Goal: Check status: Check status

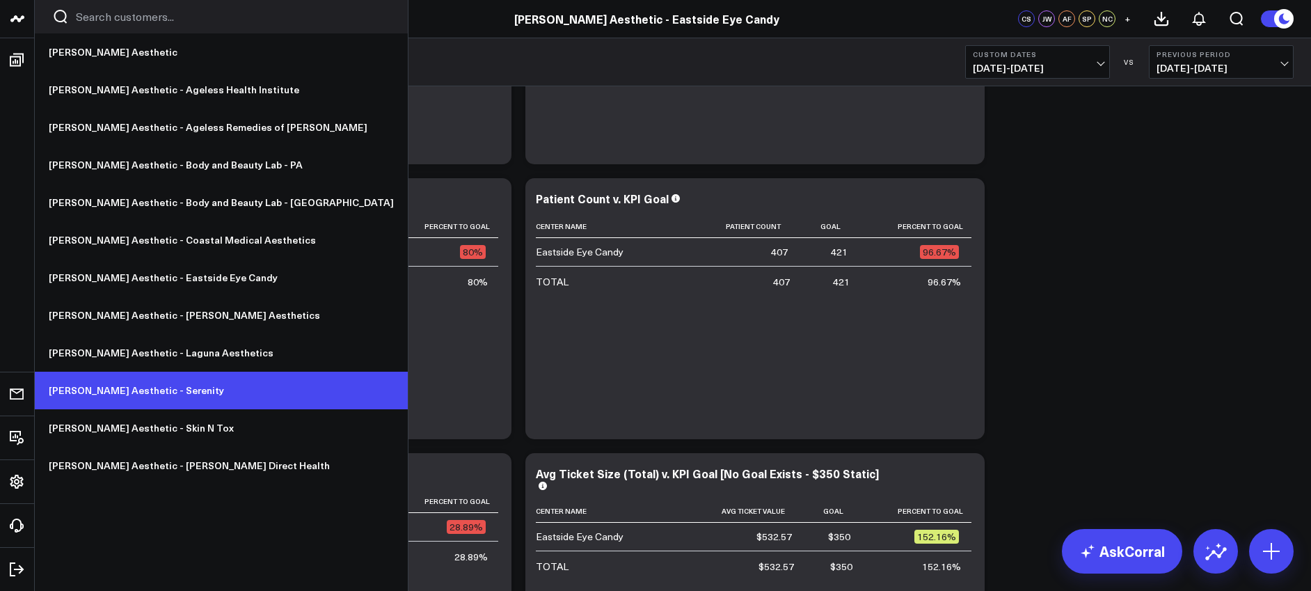
click at [134, 388] on link "[PERSON_NAME] Aesthetic - Serenity" at bounding box center [221, 391] width 373 height 38
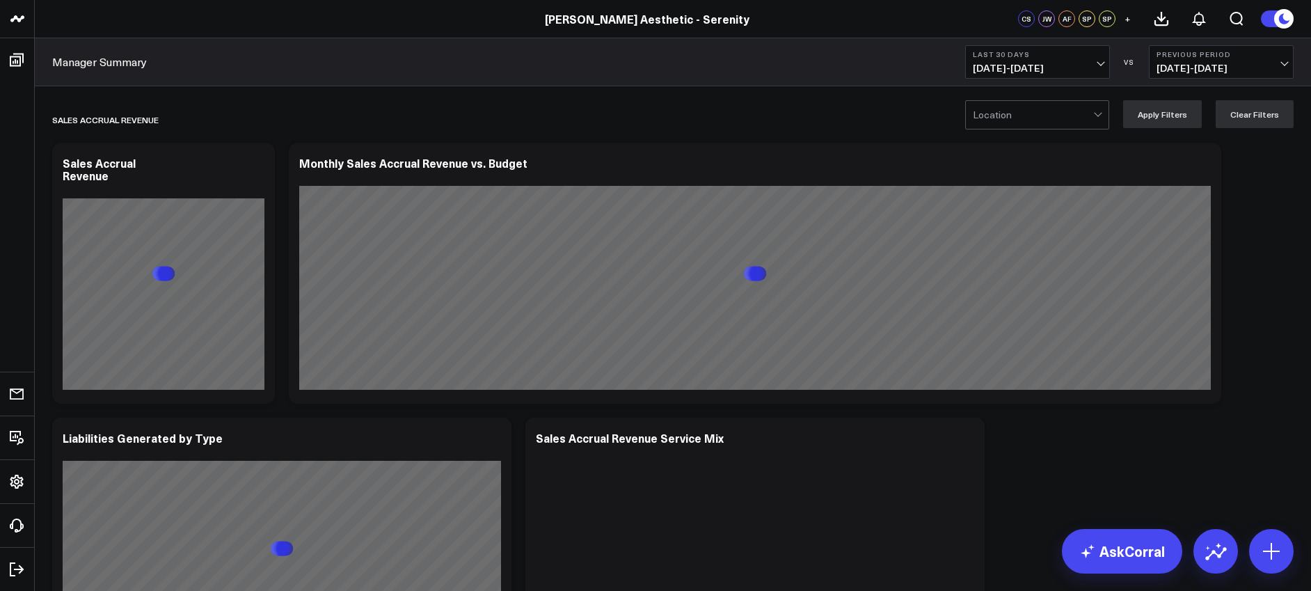
click at [1027, 69] on span "09/14/25 - 10/13/25" at bounding box center [1037, 68] width 129 height 11
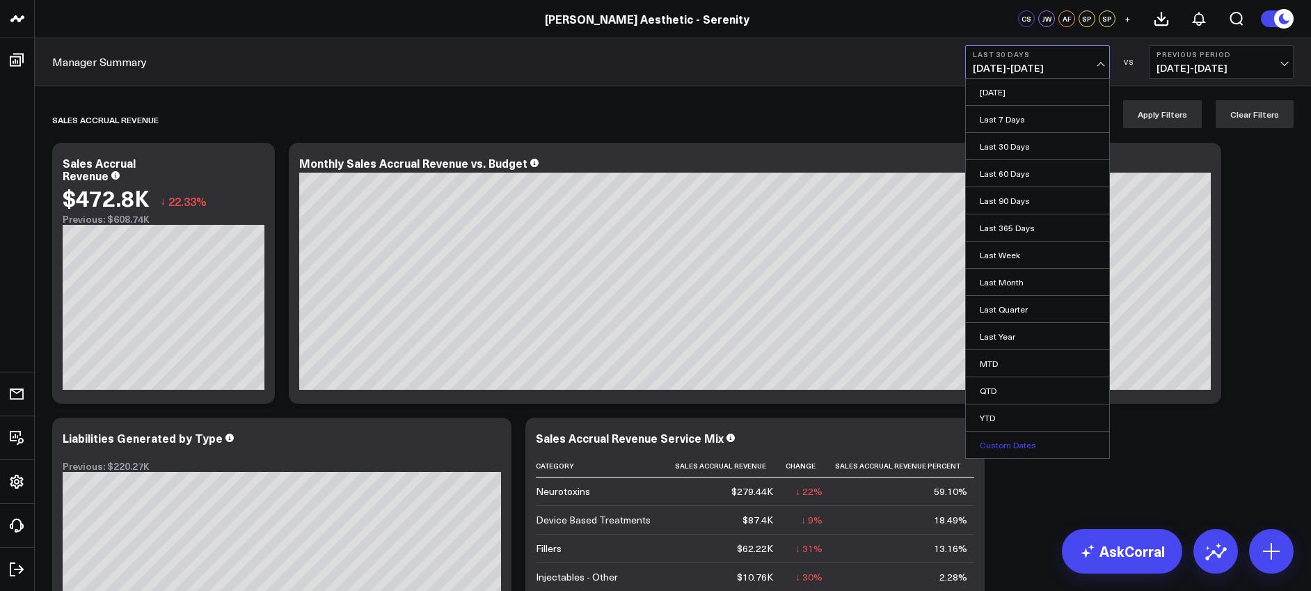
click at [1029, 439] on link "Custom Dates" at bounding box center [1037, 444] width 143 height 26
select select "9"
select select "2025"
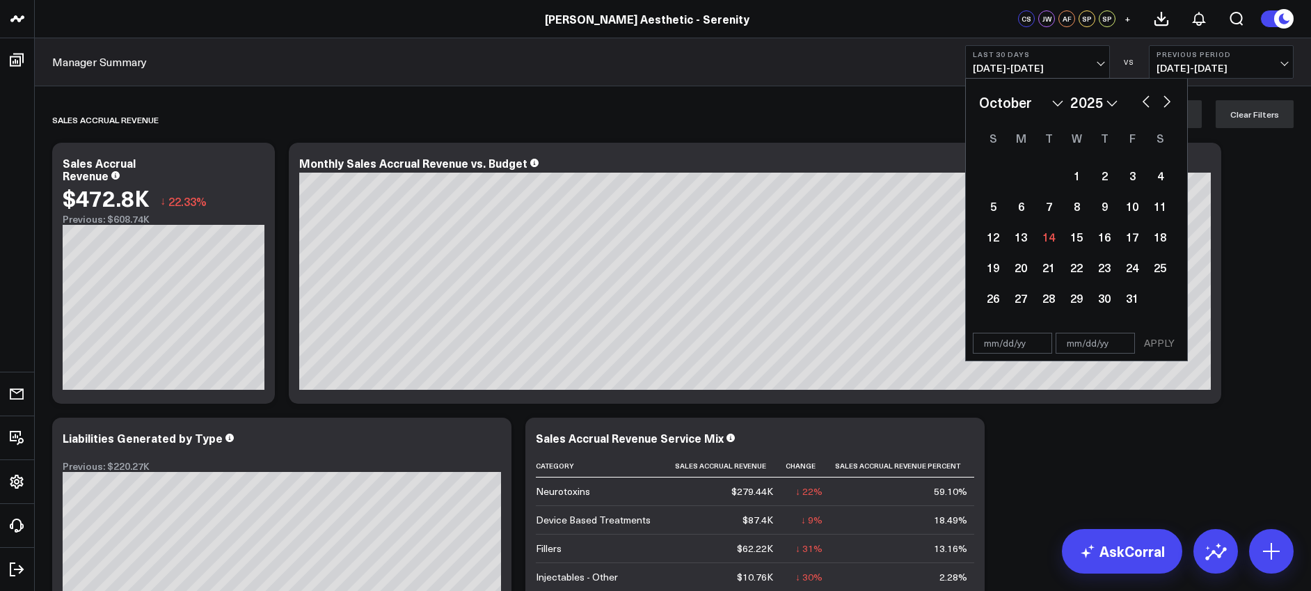
click at [1043, 102] on select "January February March April May June July August September October November De…" at bounding box center [1021, 102] width 84 height 21
select select "6"
select select "2025"
click at [1047, 180] on div "1" at bounding box center [1049, 175] width 28 height 28
type input "[DATE]"
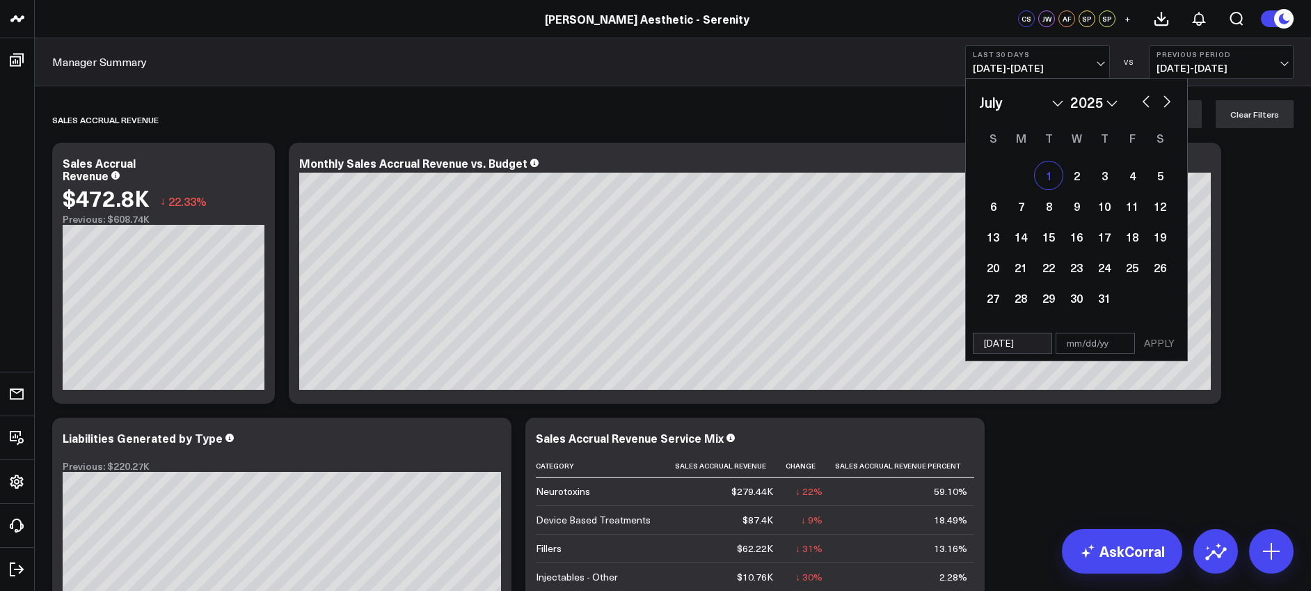
select select "6"
select select "2025"
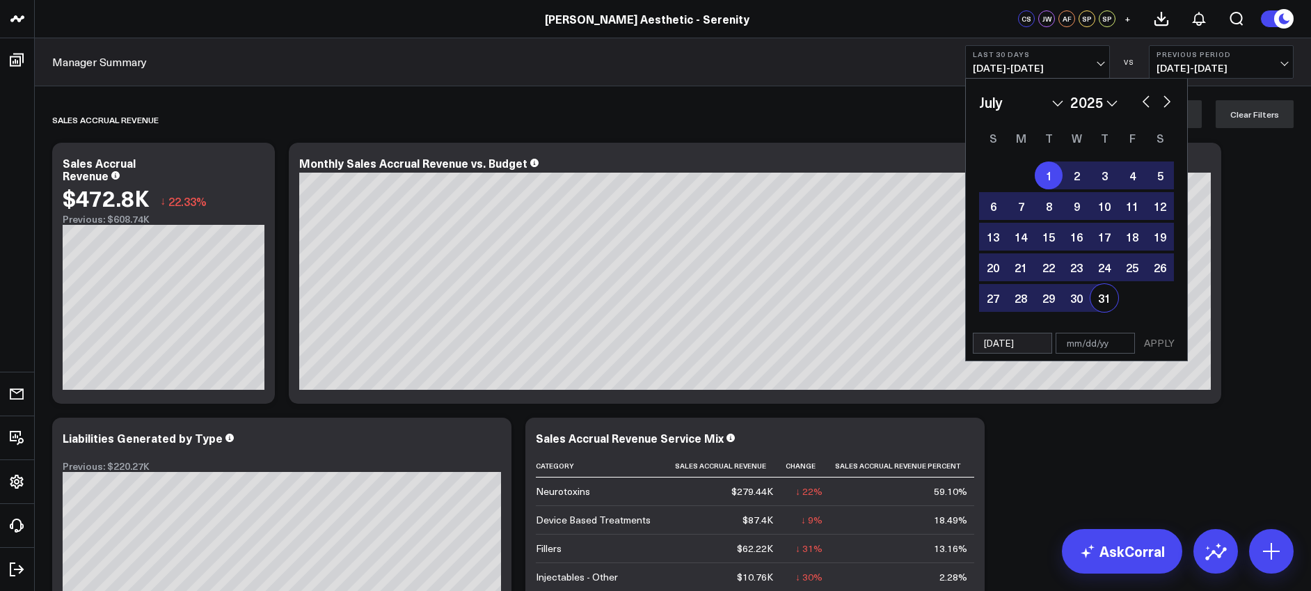
click at [1109, 296] on div "31" at bounding box center [1105, 298] width 28 height 28
type input "[DATE]"
select select "6"
select select "2025"
click at [1166, 343] on button "APPLY" at bounding box center [1160, 343] width 42 height 21
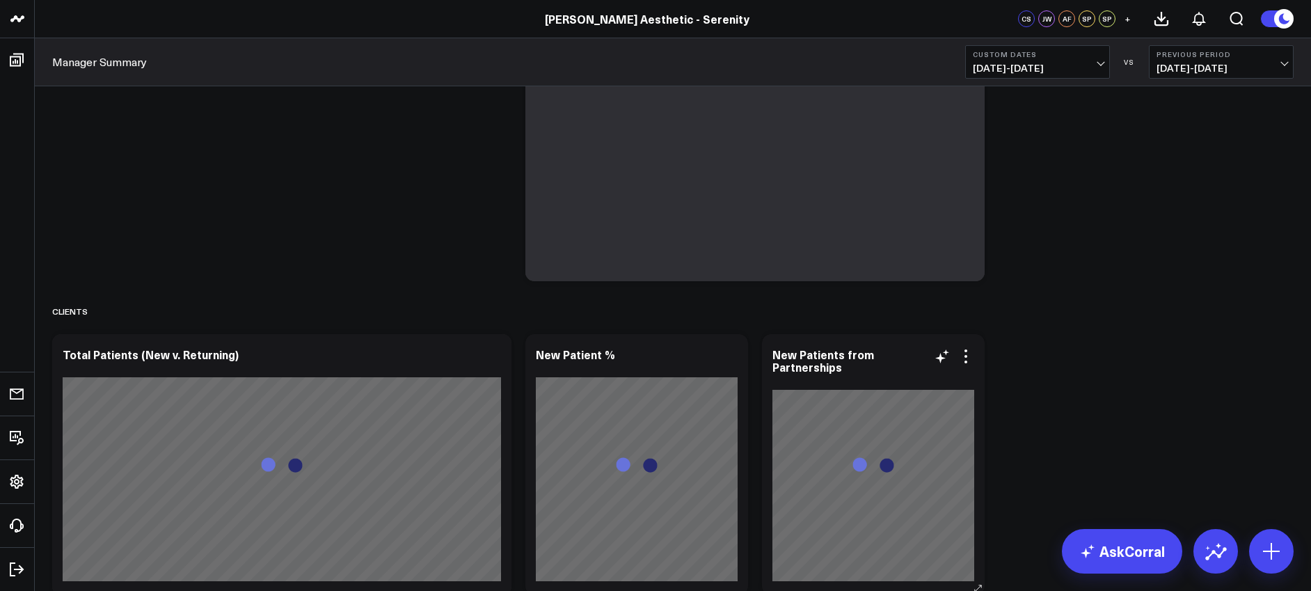
scroll to position [884, 0]
